Goal: Task Accomplishment & Management: Complete application form

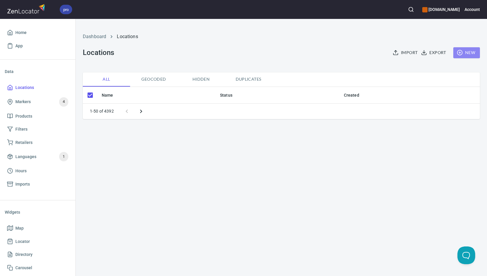
click at [463, 56] on span "New" at bounding box center [466, 52] width 17 height 7
checkbox input "false"
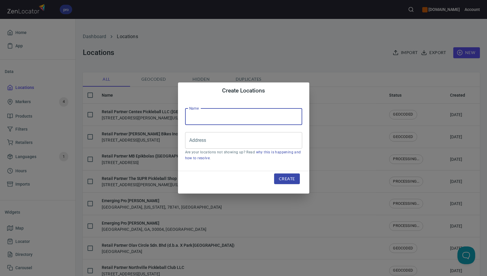
click at [274, 116] on input "text" at bounding box center [243, 116] width 117 height 17
paste input "Winona Bluff Pickleball Club LLC"
type input "Retail Partner Winona Bluff Pickleball Club LLC"
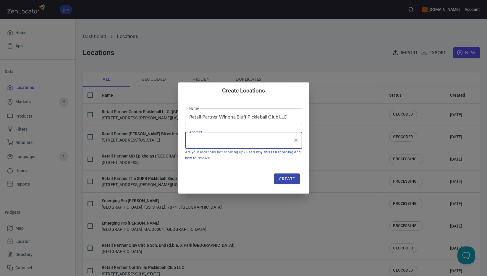
click at [276, 144] on input "Address" at bounding box center [239, 140] width 103 height 11
paste input "[GEOGRAPHIC_DATA][PERSON_NAME]"
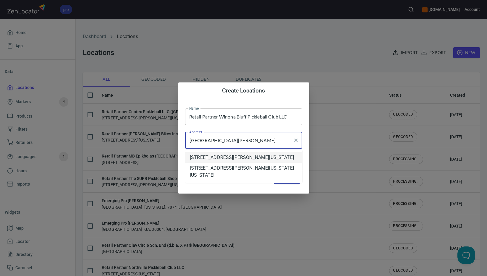
click at [0, 276] on com-1password-button at bounding box center [0, 276] width 0 height 0
click at [259, 161] on li "[STREET_ADDRESS][PERSON_NAME][US_STATE]" at bounding box center [243, 157] width 117 height 11
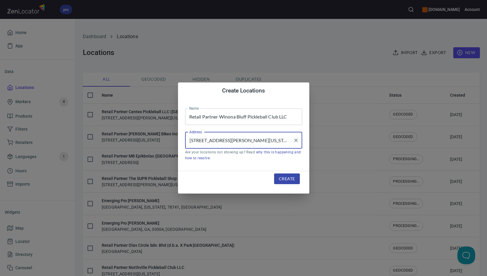
type input "[STREET_ADDRESS][PERSON_NAME][US_STATE]"
click at [292, 179] on span "Create" at bounding box center [287, 178] width 16 height 7
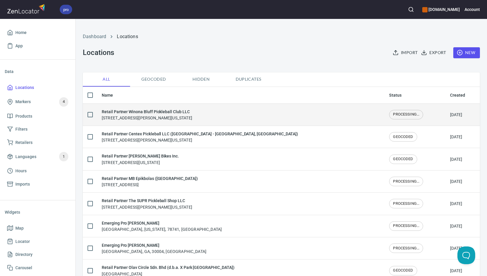
click at [190, 117] on div "Retail Partner Winona Bluff Pickleball Club LLC [STREET_ADDRESS][PERSON_NAME][U…" at bounding box center [147, 114] width 90 height 12
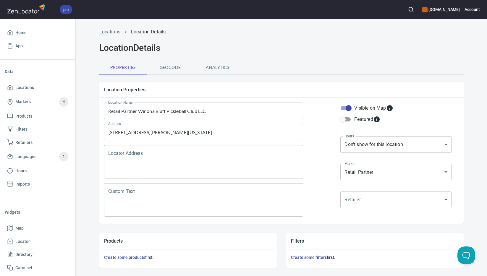
click at [183, 156] on textarea "Locator Address" at bounding box center [203, 162] width 191 height 22
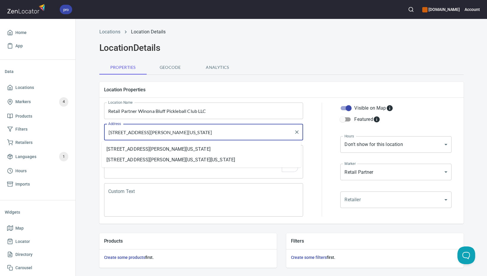
click at [198, 134] on input "[STREET_ADDRESS][PERSON_NAME][US_STATE]" at bounding box center [199, 131] width 185 height 11
click at [234, 173] on textarea "Locator Address" at bounding box center [203, 162] width 191 height 22
click at [203, 133] on input "[STREET_ADDRESS][PERSON_NAME][US_STATE]" at bounding box center [199, 131] width 185 height 11
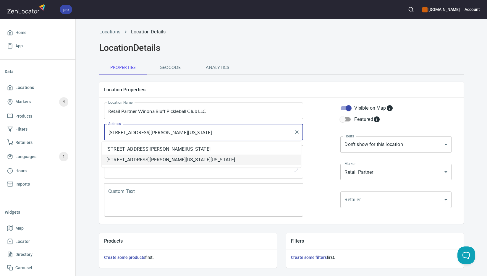
click at [260, 174] on div "Locator Address" at bounding box center [203, 161] width 199 height 33
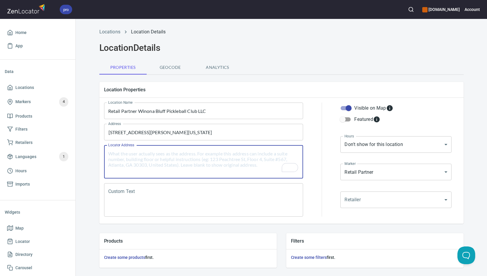
paste textarea "[STREET_ADDRESS][PERSON_NAME][US_STATE]"
click at [197, 154] on textarea "[STREET_ADDRESS][PERSON_NAME][US_STATE]" at bounding box center [203, 162] width 191 height 22
paste textarea "55987"
type textarea "[STREET_ADDRESS][PERSON_NAME][US_STATE]"
click at [245, 194] on textarea "Custom Text" at bounding box center [203, 200] width 191 height 22
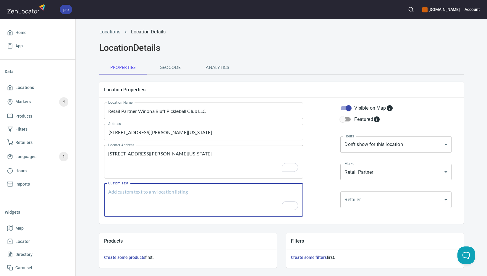
paste textarea "Brands Carried: SelkirkWe are in contact with Vulcan & CPX Return Policy: Undec…"
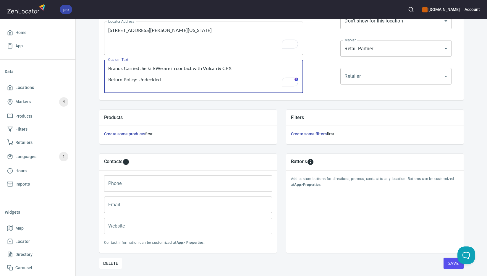
type textarea "Brands Carried: SelkirkWe are in contact with Vulcan & CPX Return Policy: Undec…"
click at [166, 187] on input "Phone" at bounding box center [188, 183] width 168 height 17
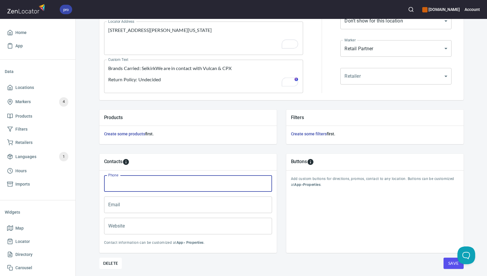
paste input "[PHONE_NUMBER]"
type input "[PHONE_NUMBER]"
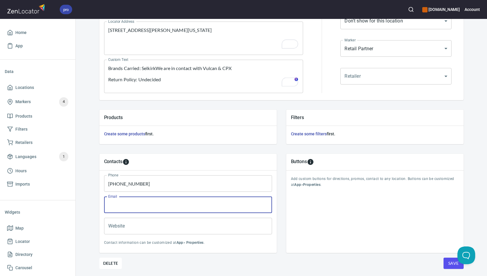
paste input "[EMAIL_ADDRESS][DOMAIN_NAME]"
type input "[EMAIL_ADDRESS][DOMAIN_NAME]"
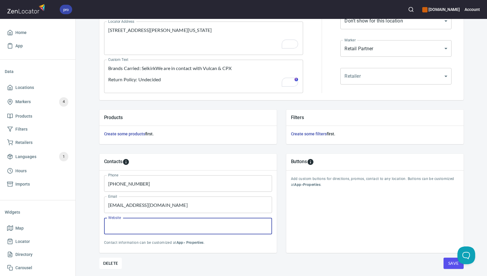
paste input "[URL][DOMAIN_NAME]"
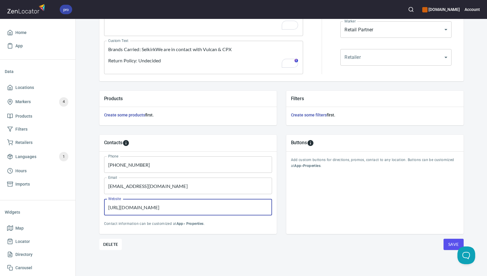
type input "[URL][DOMAIN_NAME]"
click at [451, 243] on span "Save" at bounding box center [453, 244] width 11 height 7
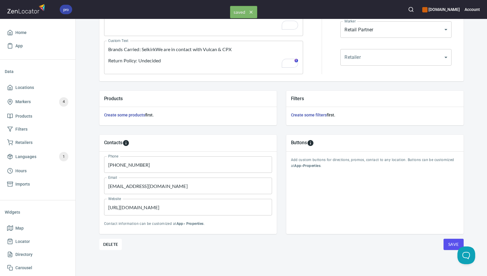
scroll to position [48, 0]
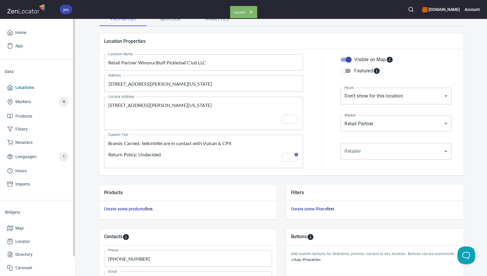
click at [40, 85] on span "Locations" at bounding box center [37, 87] width 61 height 7
